Goal: Information Seeking & Learning: Find contact information

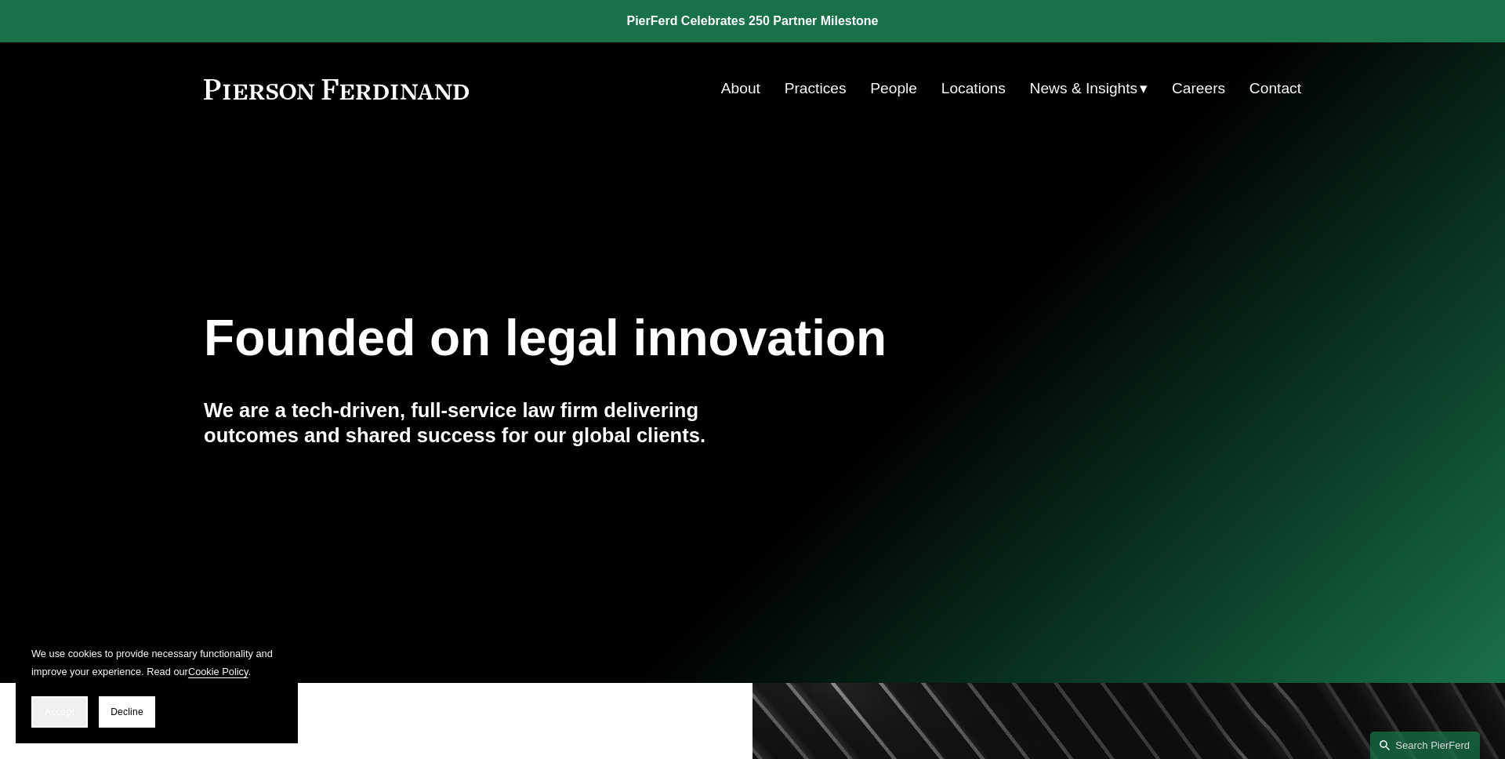
click at [71, 696] on button "Accept" at bounding box center [59, 711] width 56 height 31
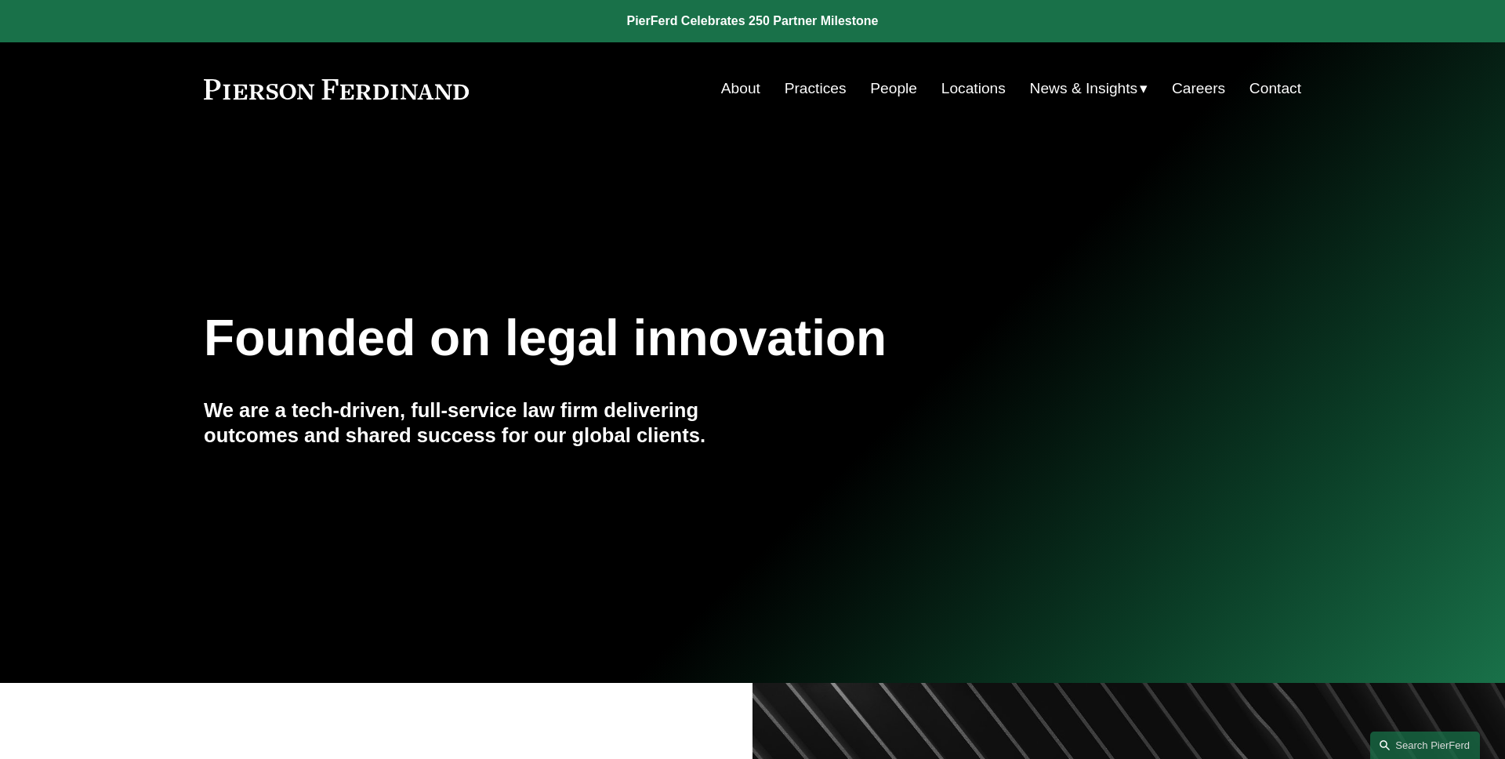
click at [901, 95] on link "People" at bounding box center [893, 89] width 47 height 30
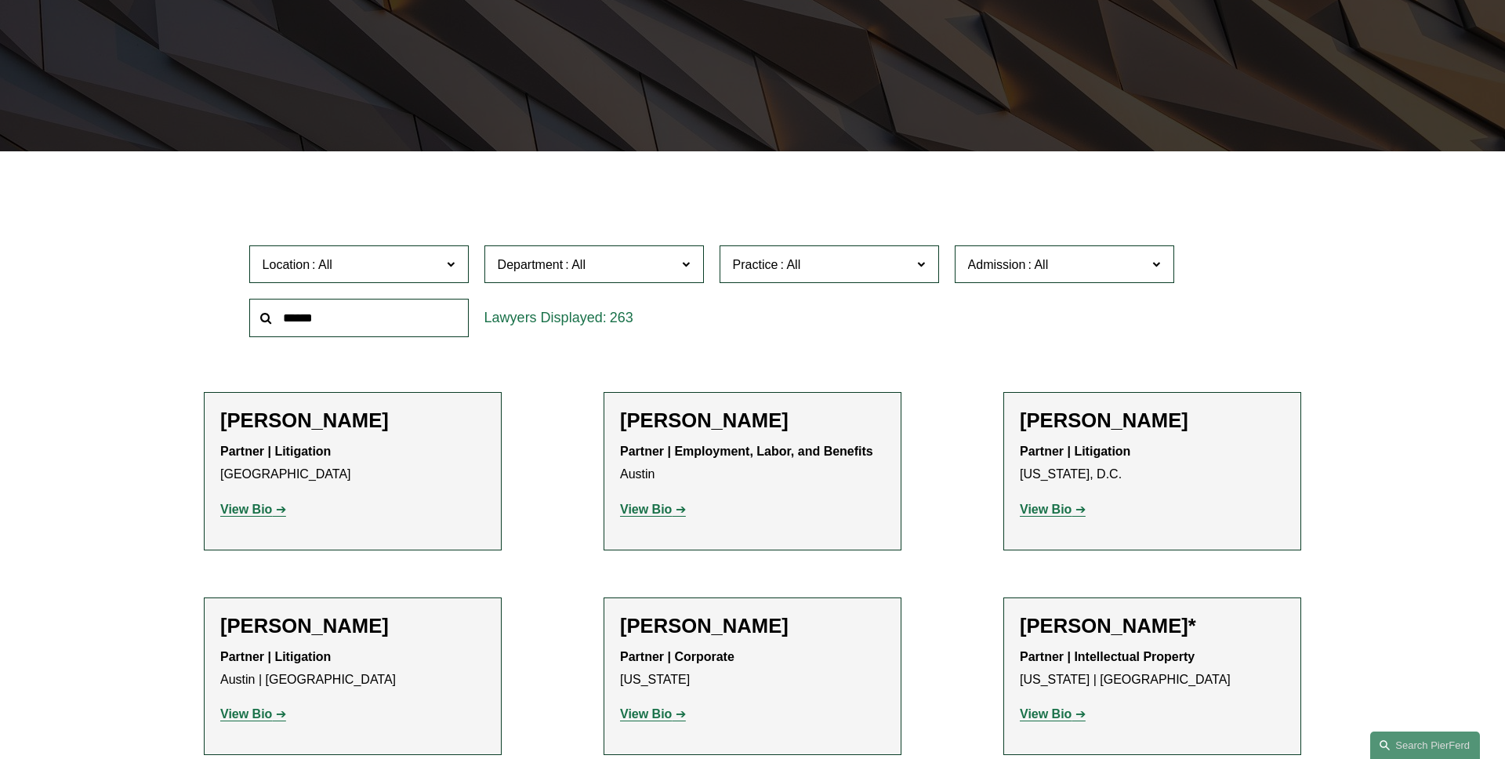
scroll to position [380, 0]
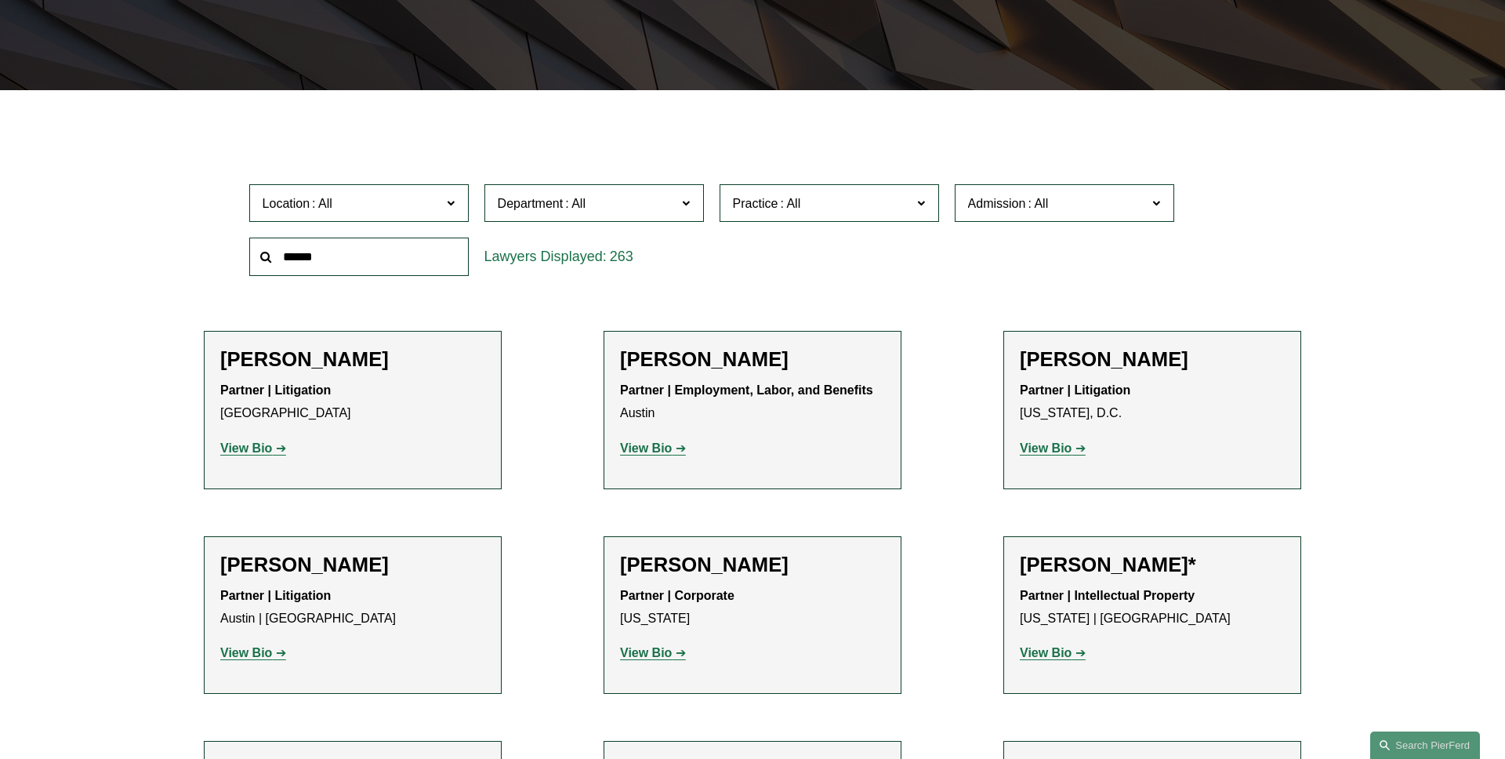
click at [1051, 453] on strong "View Bio" at bounding box center [1046, 447] width 52 height 13
click at [398, 197] on span "Location" at bounding box center [352, 203] width 179 height 21
click at [0, 0] on link "[US_STATE], D.C." at bounding box center [0, 0] width 0 height 0
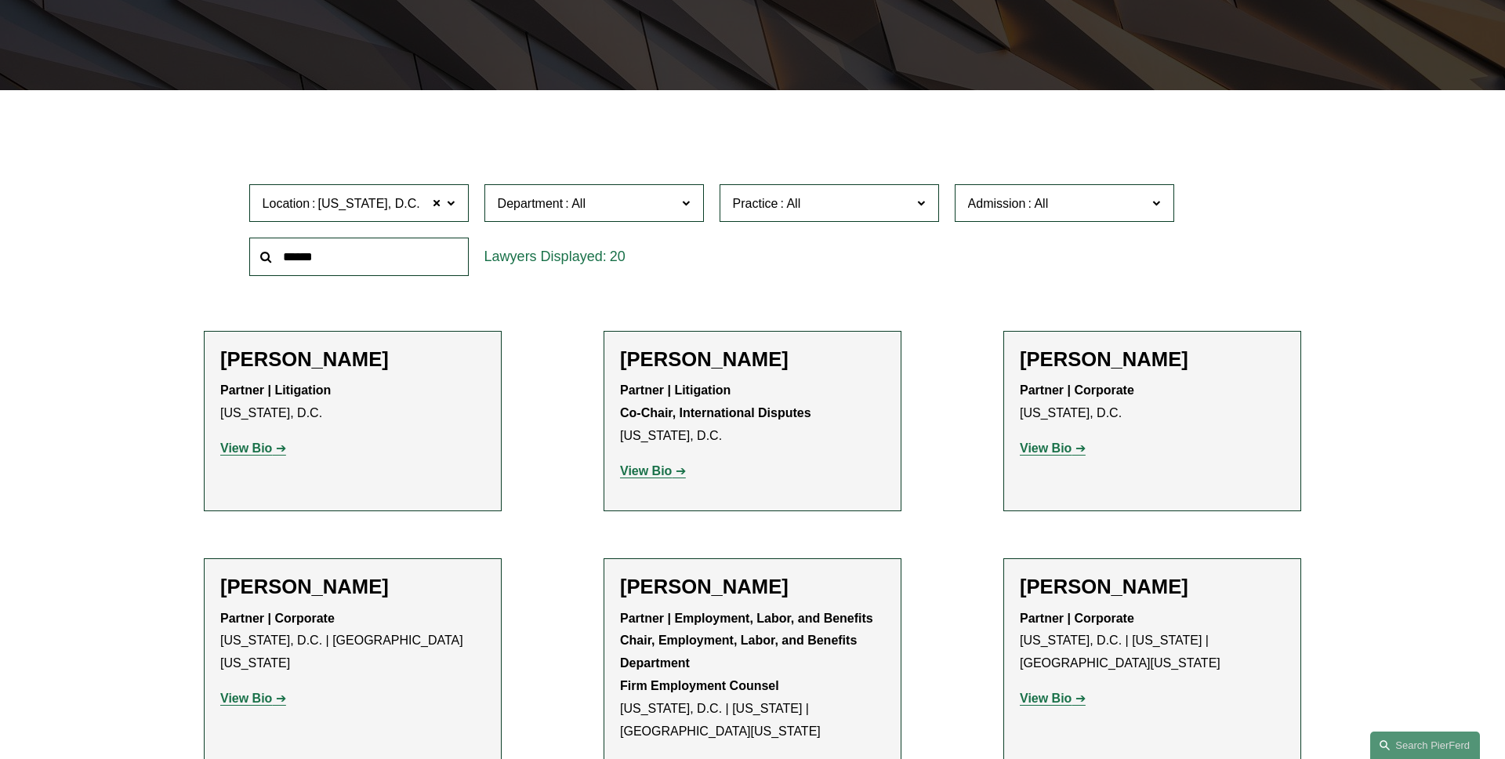
click at [672, 210] on span "Department" at bounding box center [587, 203] width 179 height 21
click at [0, 0] on link "Litigation" at bounding box center [0, 0] width 0 height 0
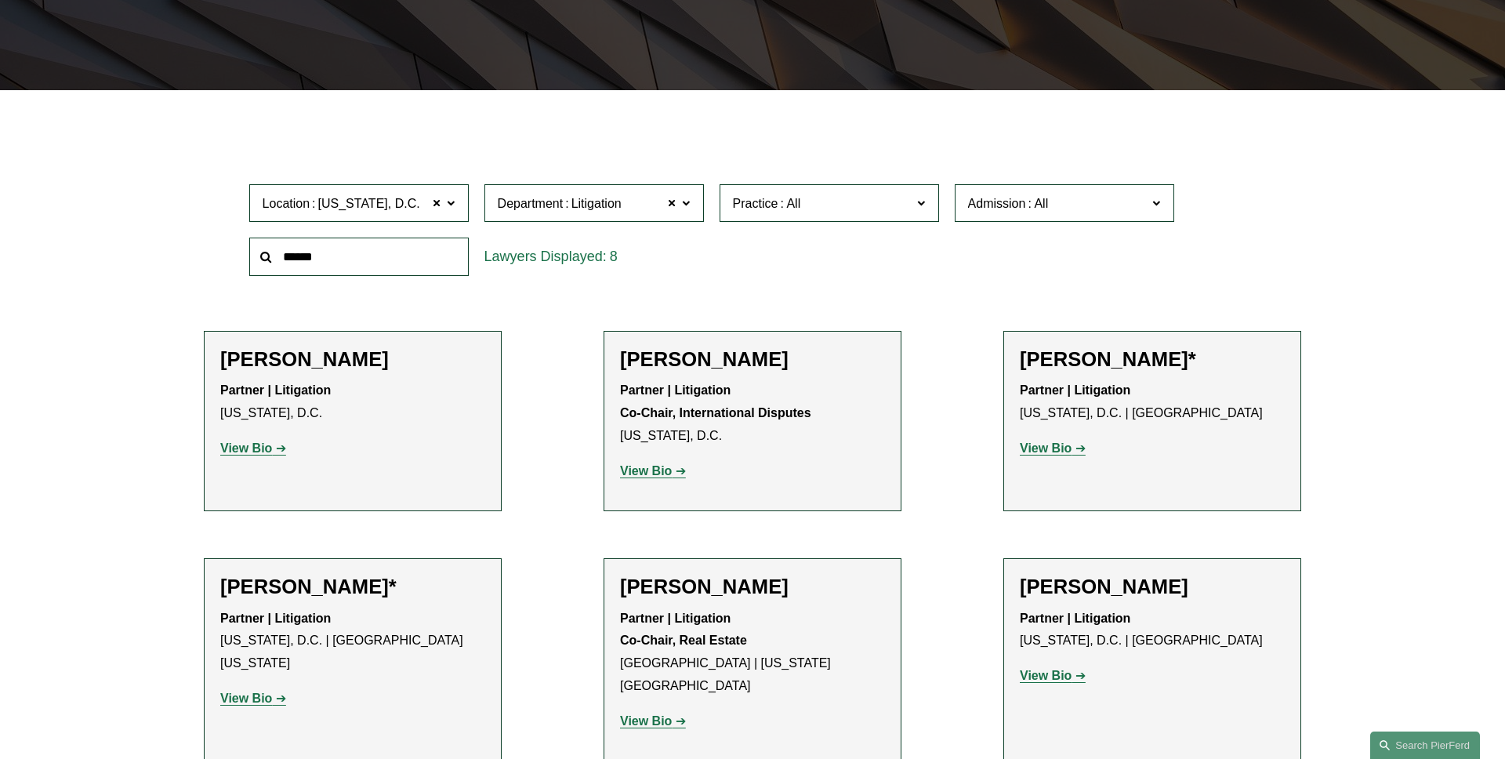
click at [272, 444] on link "View Bio" at bounding box center [253, 447] width 66 height 13
click at [861, 208] on span "Practice" at bounding box center [822, 203] width 179 height 21
click at [0, 0] on link "Arbitration and Mediation" at bounding box center [0, 0] width 0 height 0
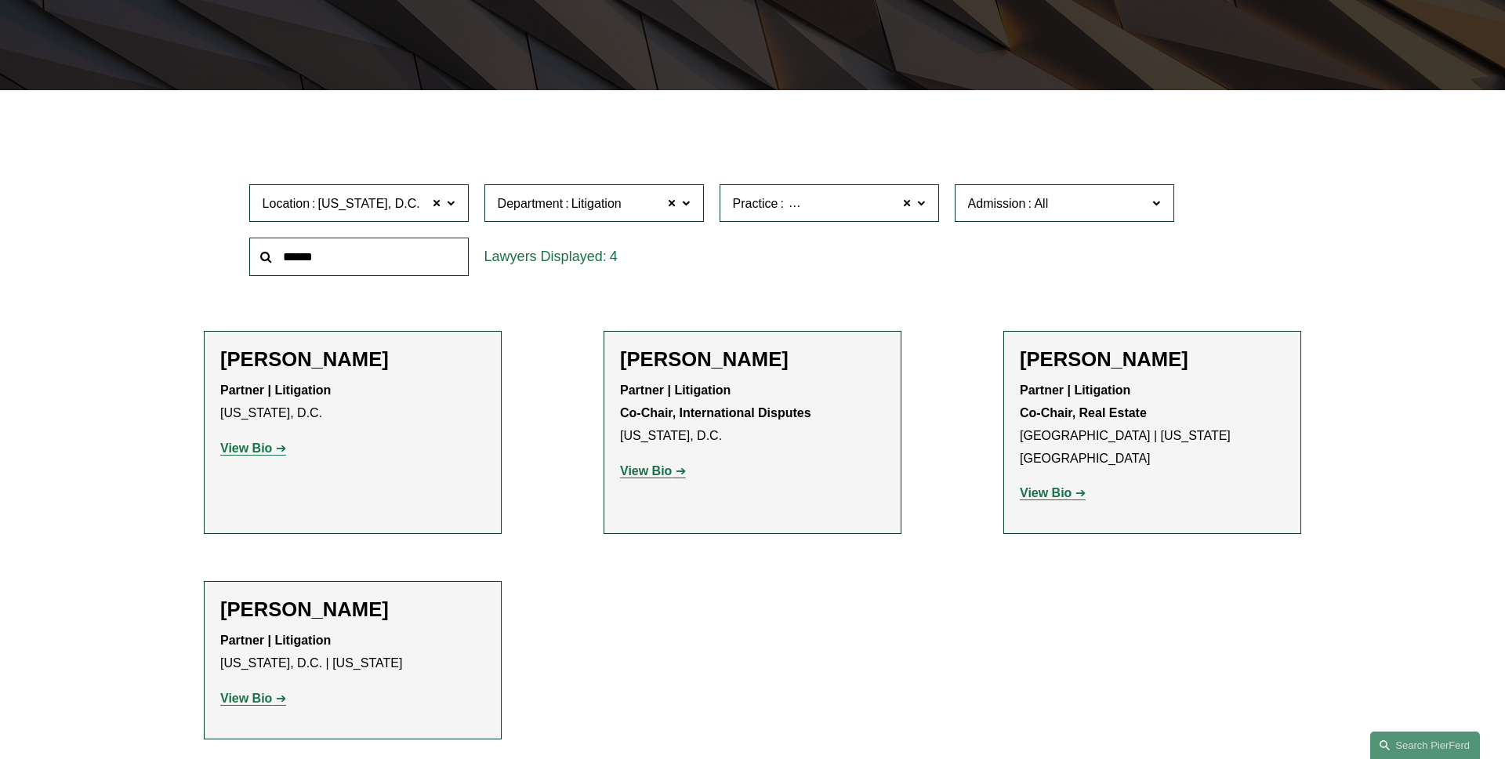
click at [937, 205] on label "Practice Arbitration and Mediation" at bounding box center [828, 203] width 219 height 38
click at [0, 0] on link "International Disputes" at bounding box center [0, 0] width 0 height 0
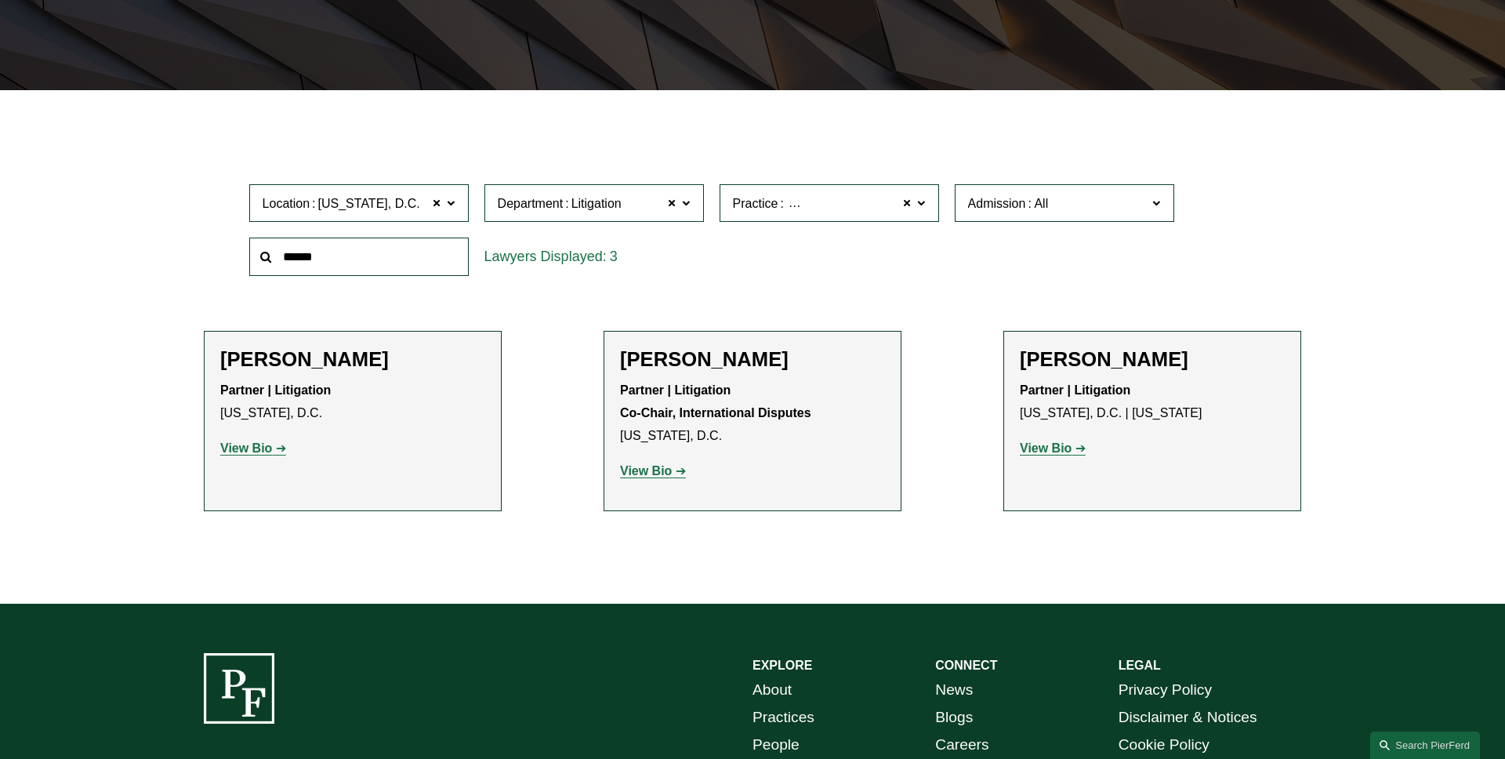
click at [1059, 209] on span "Admission" at bounding box center [1057, 203] width 179 height 21
click at [0, 0] on link "[US_STATE]" at bounding box center [0, 0] width 0 height 0
click at [1157, 208] on span at bounding box center [1156, 202] width 8 height 20
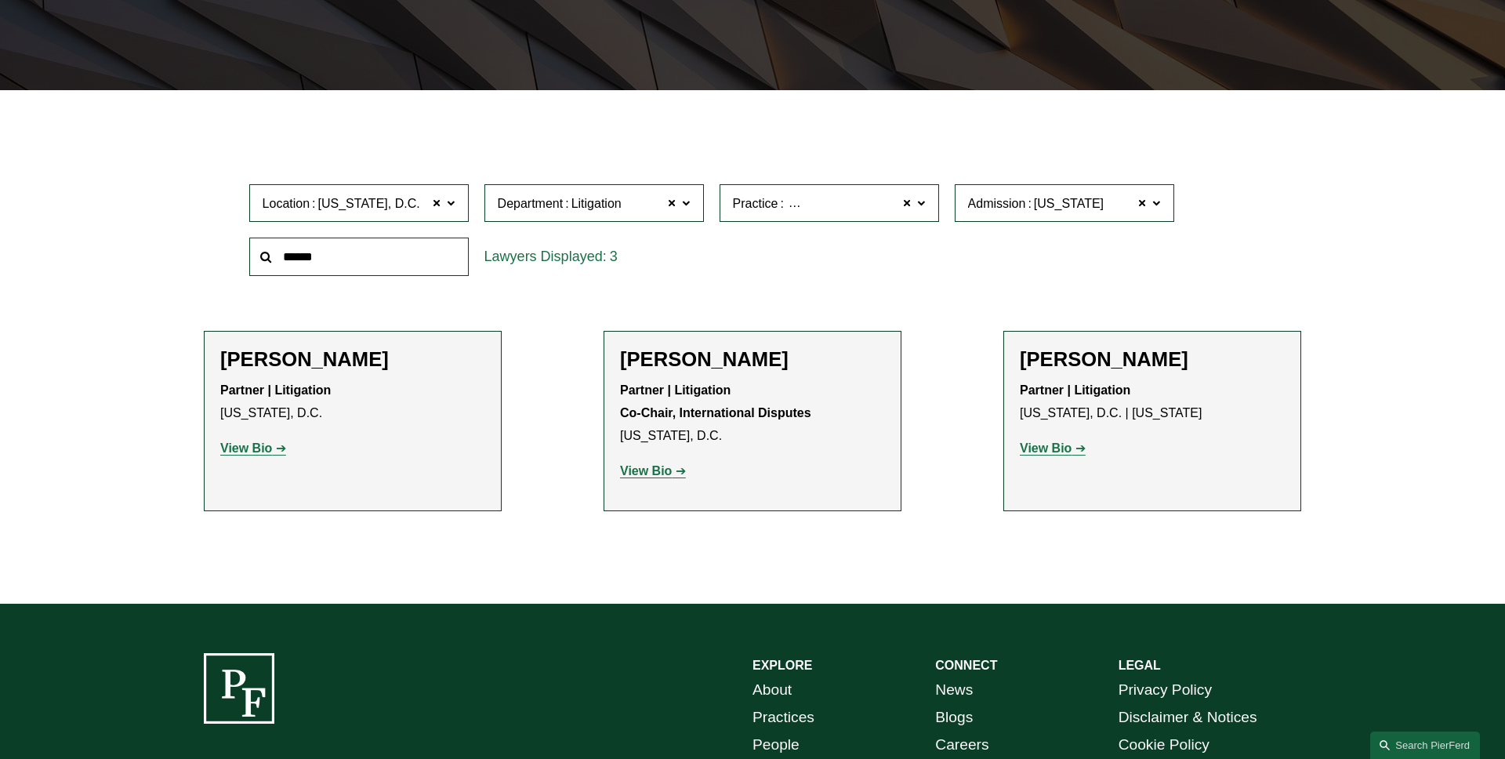
click at [0, 0] on link "[US_STATE]" at bounding box center [0, 0] width 0 height 0
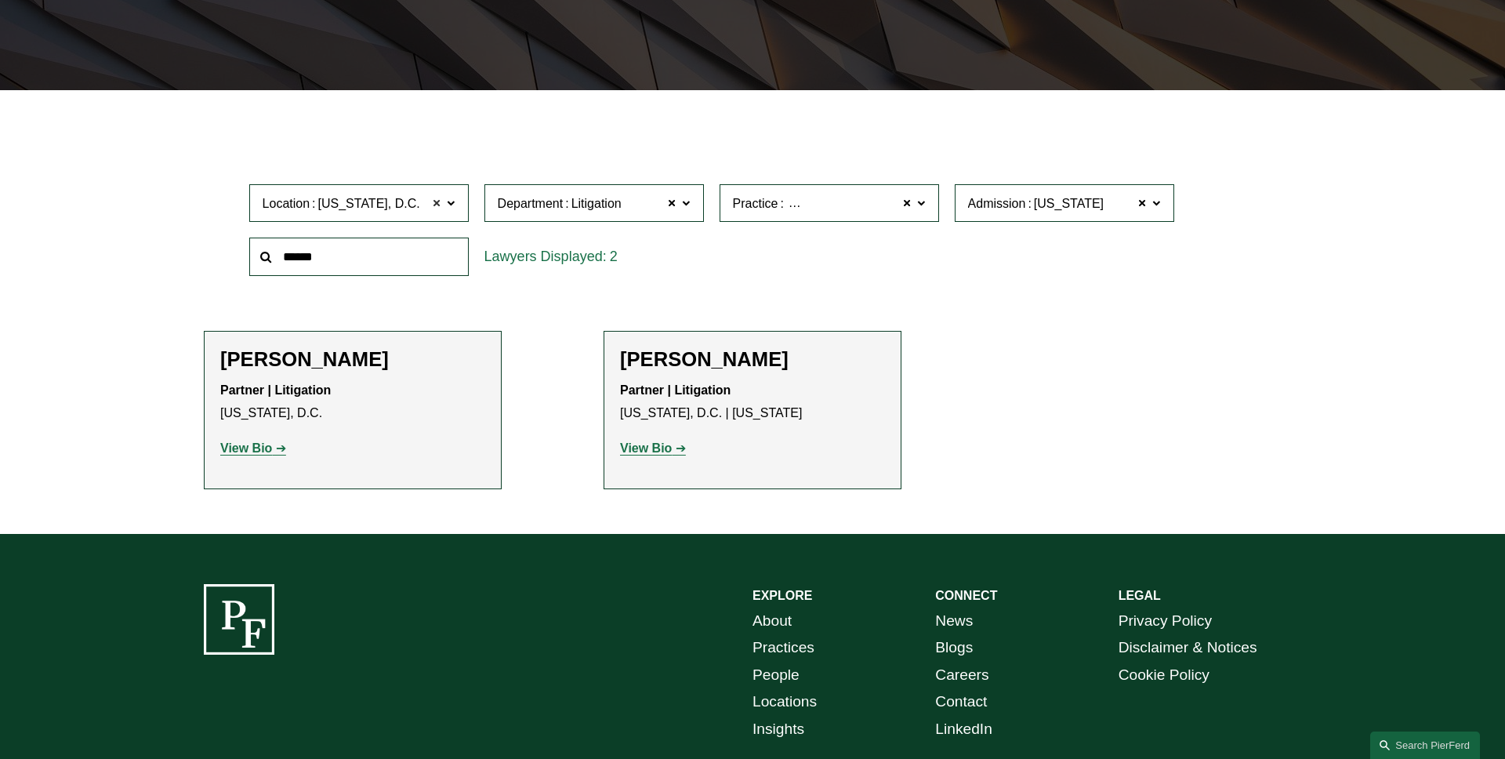
click at [437, 207] on span at bounding box center [437, 203] width 9 height 20
click at [669, 206] on span at bounding box center [672, 203] width 9 height 20
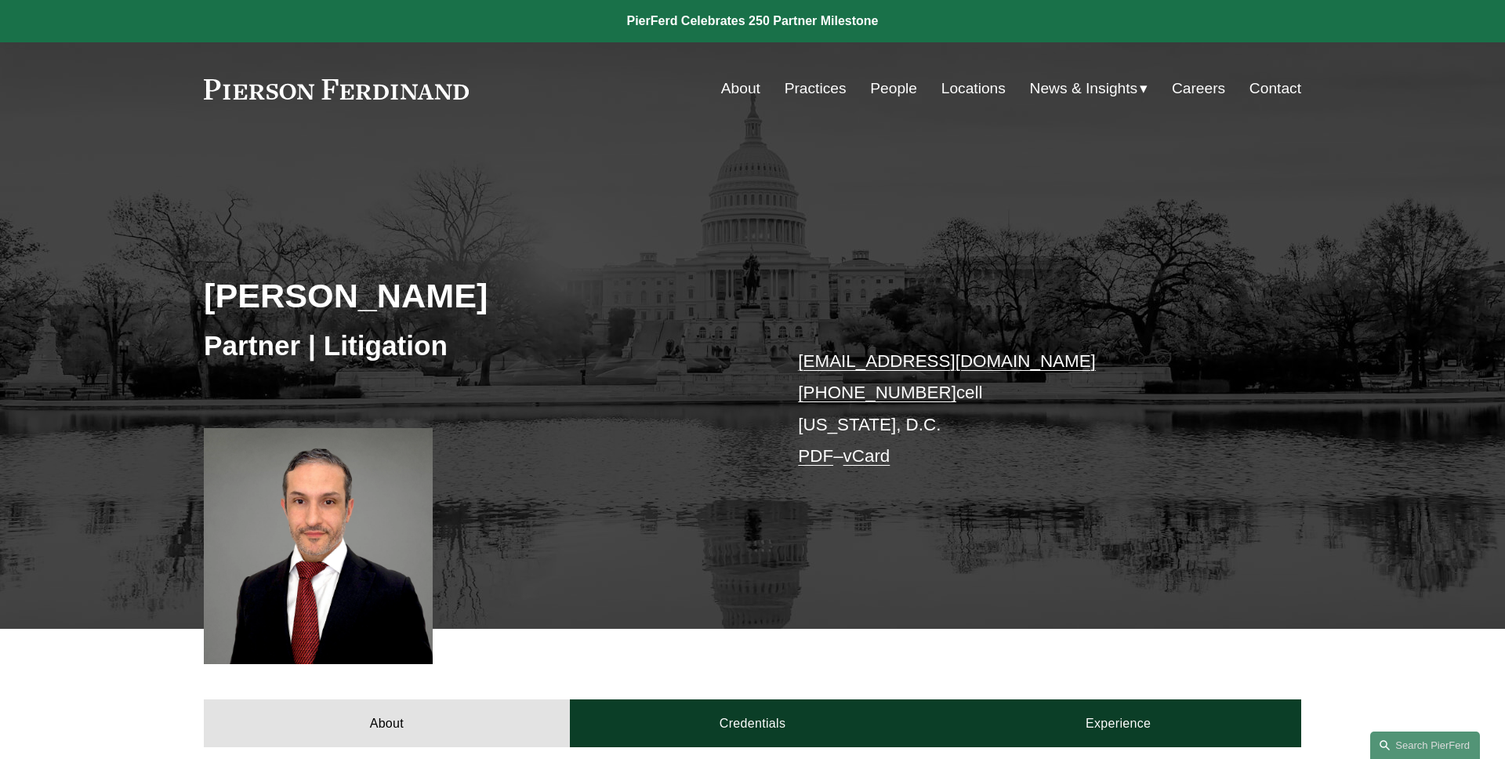
click at [817, 452] on link "PDF" at bounding box center [815, 456] width 35 height 20
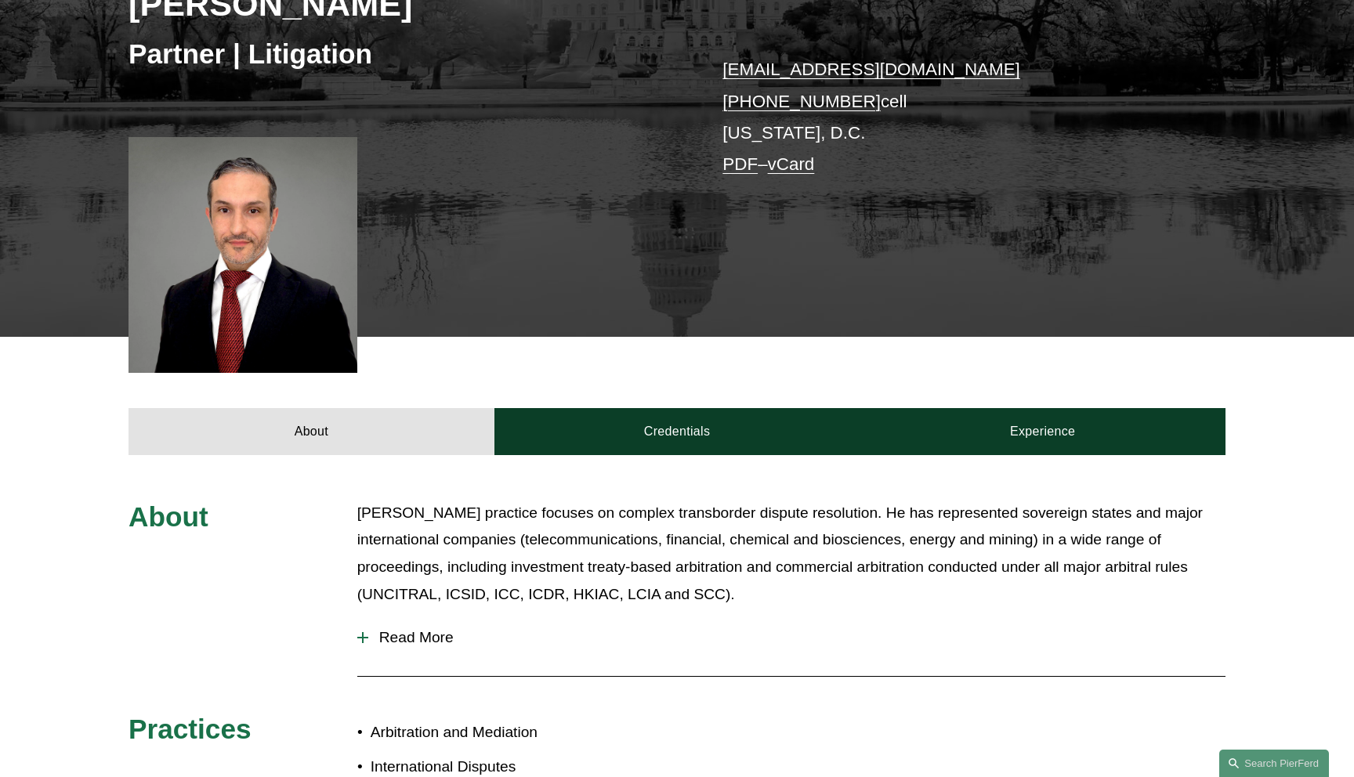
scroll to position [399, 0]
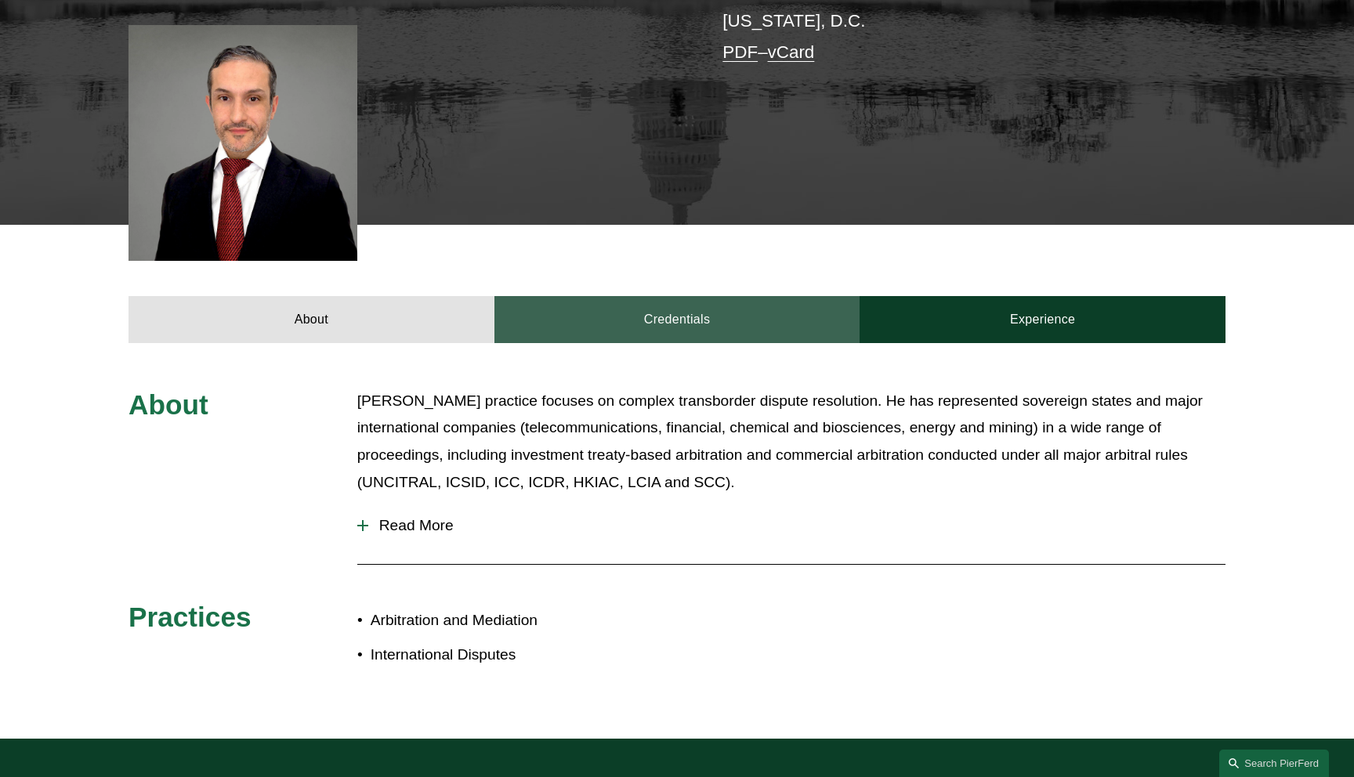
click at [699, 328] on link "Credentials" at bounding box center [678, 319] width 366 height 47
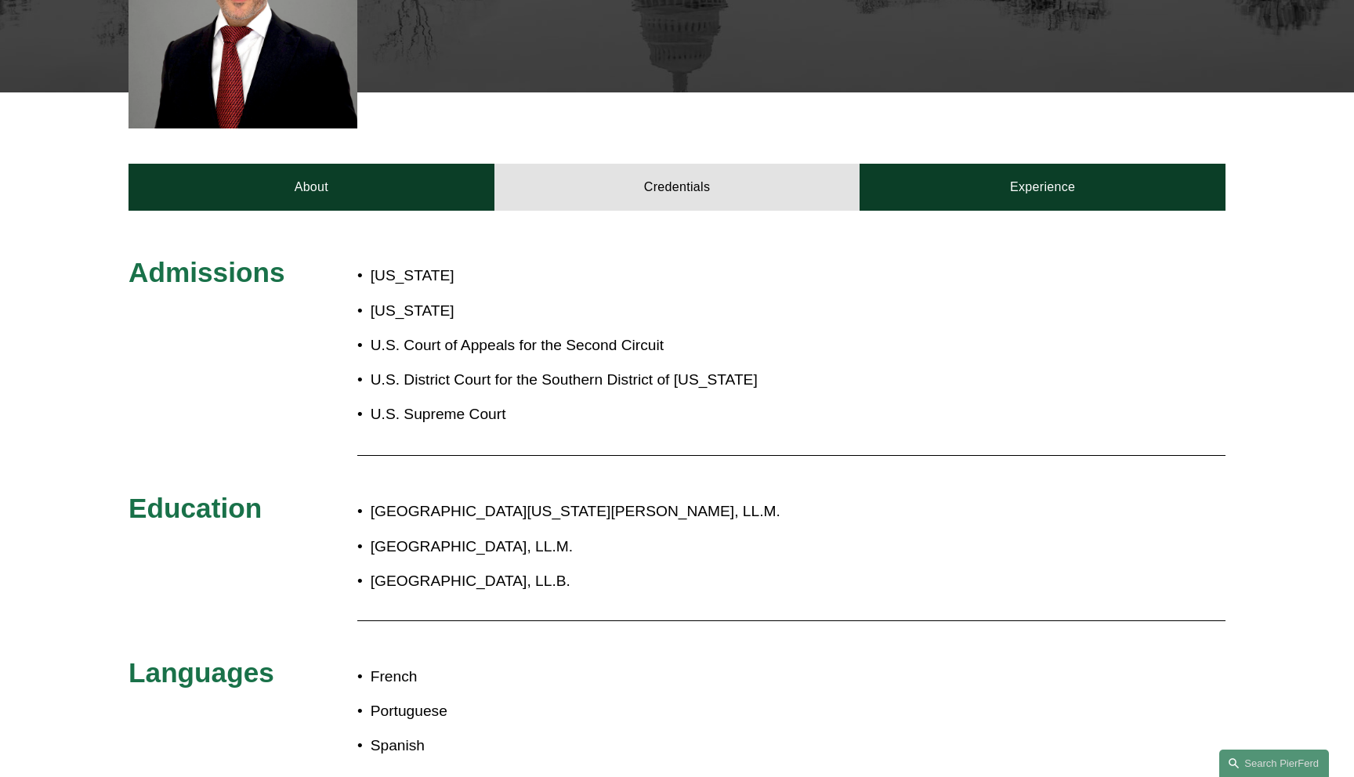
scroll to position [524, 0]
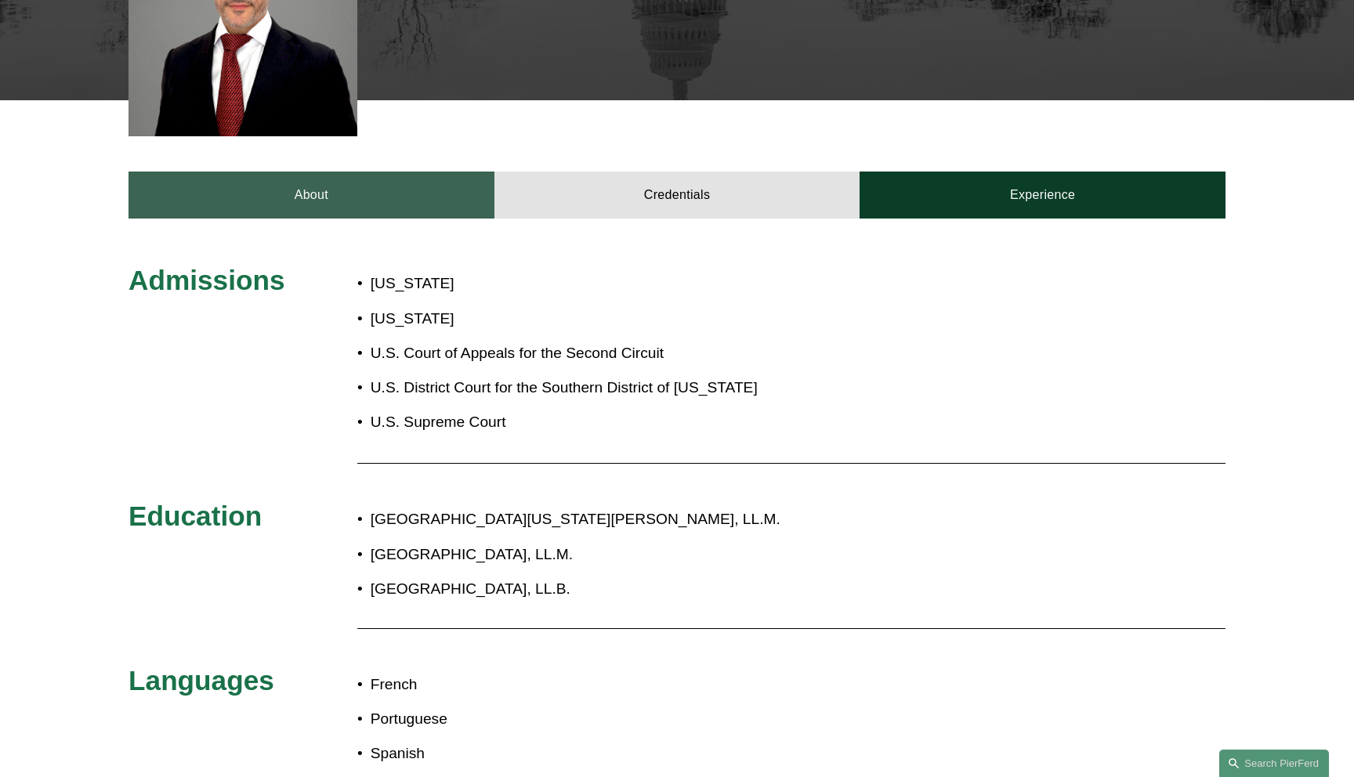
click at [344, 208] on link "About" at bounding box center [312, 195] width 366 height 47
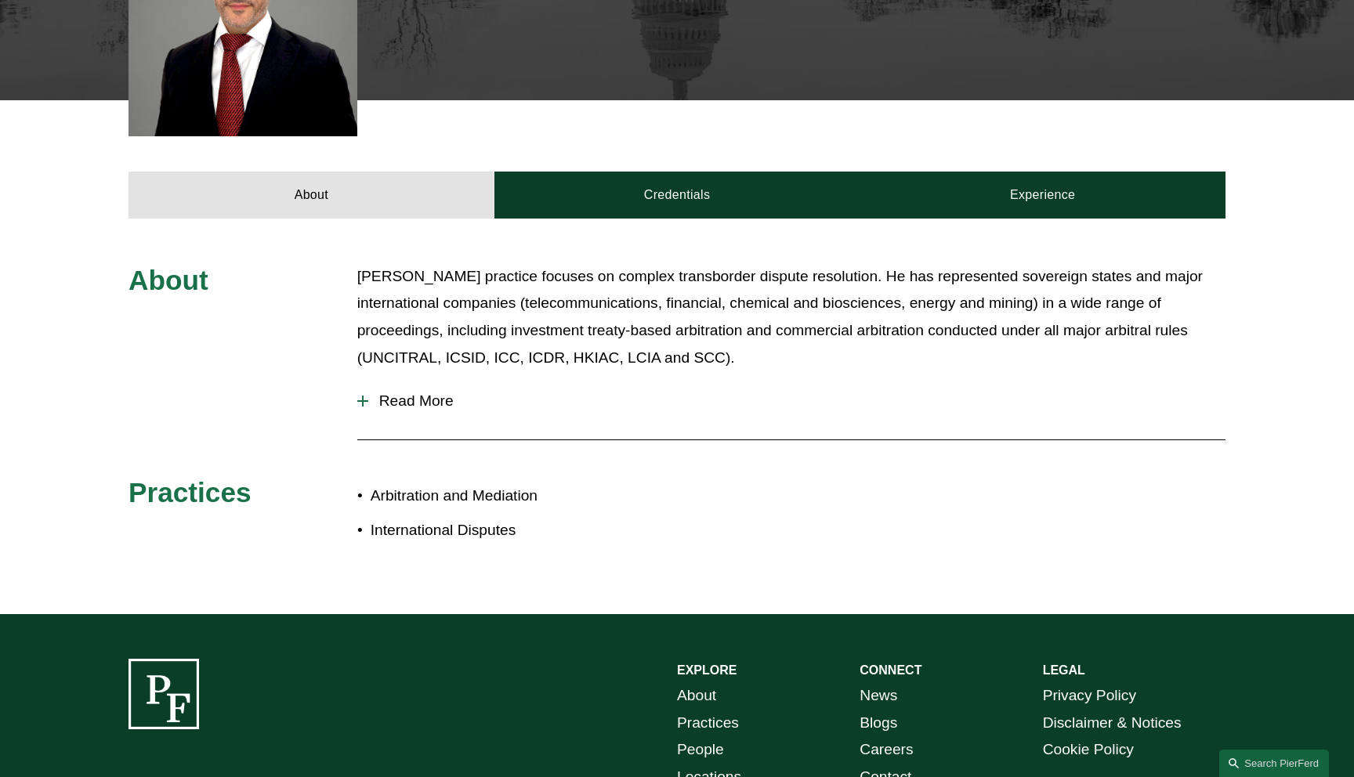
click at [394, 407] on span "Read More" at bounding box center [796, 401] width 857 height 17
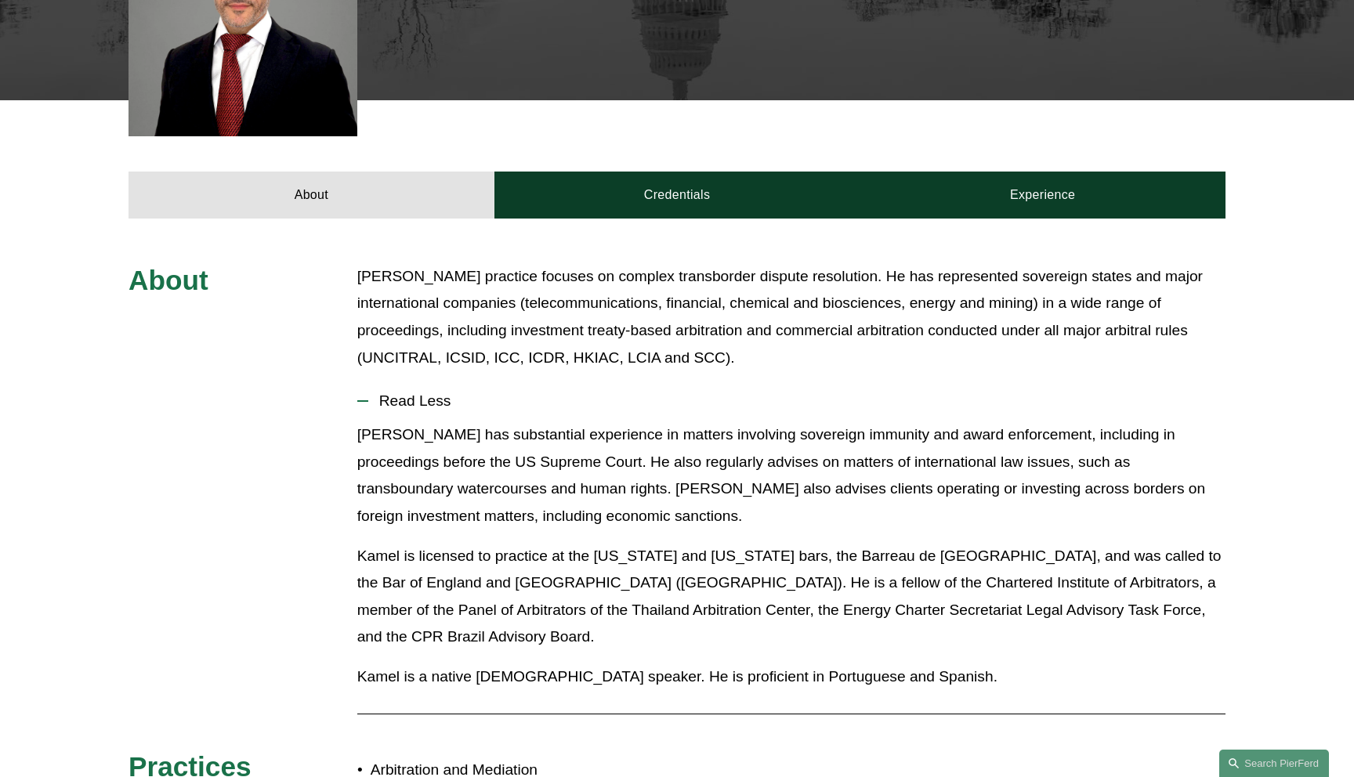
click at [394, 407] on span "Read Less" at bounding box center [796, 401] width 857 height 17
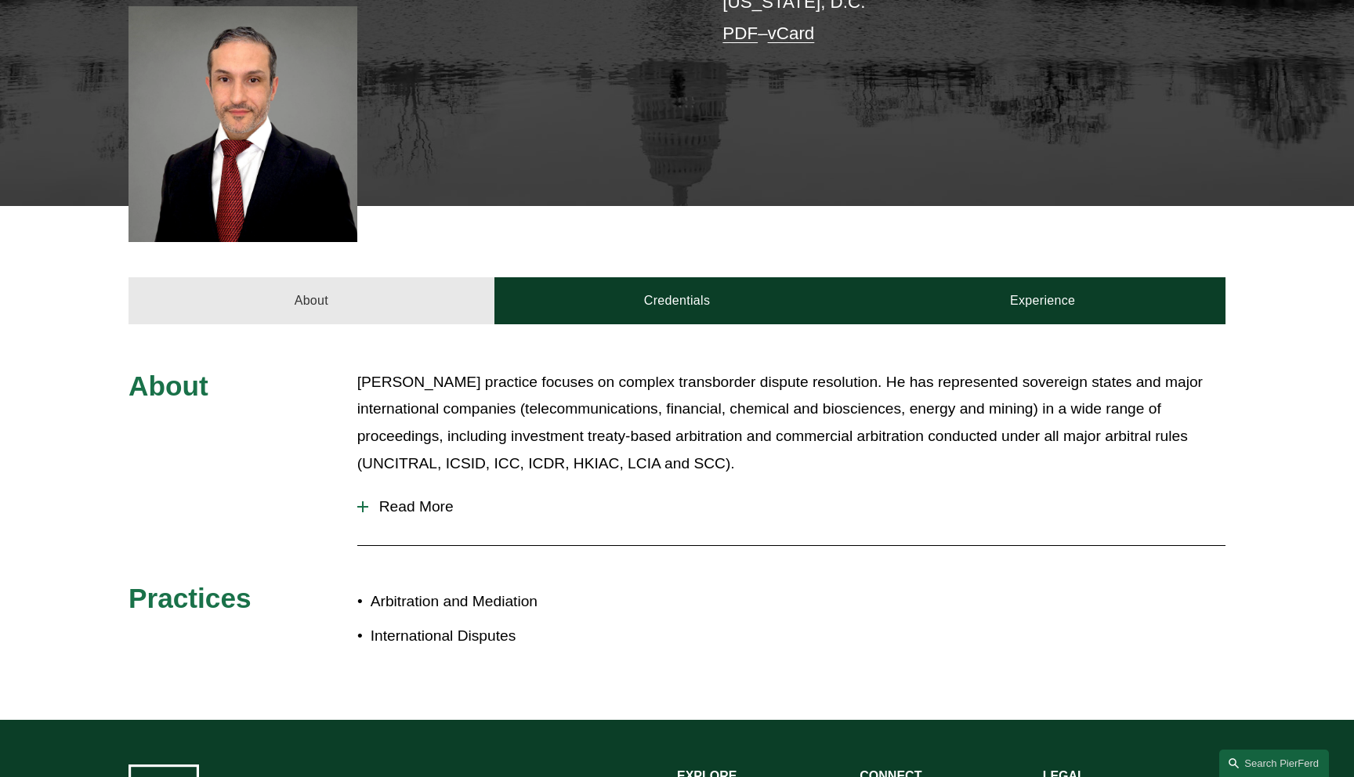
scroll to position [0, 0]
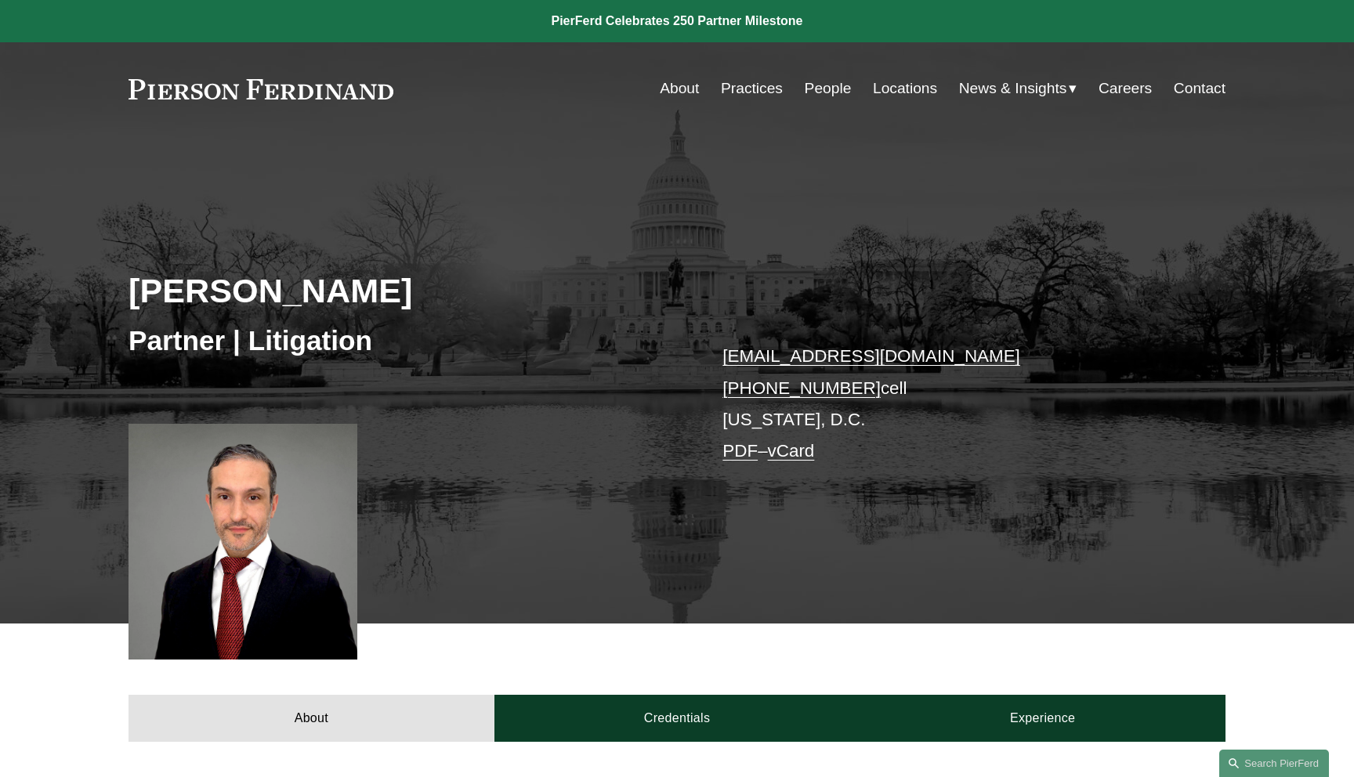
click at [613, 256] on div "Kamel Aitelaj Partner | Litigation kamel.aitelaj@pierferd.com +1.301.775.3657 c…" at bounding box center [677, 400] width 1354 height 448
